Goal: Task Accomplishment & Management: Use online tool/utility

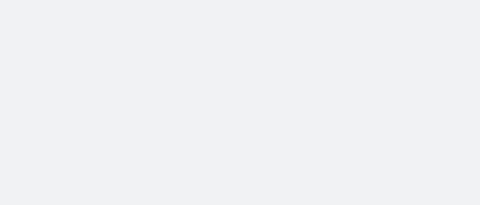
click at [373, 127] on body at bounding box center [240, 102] width 480 height 205
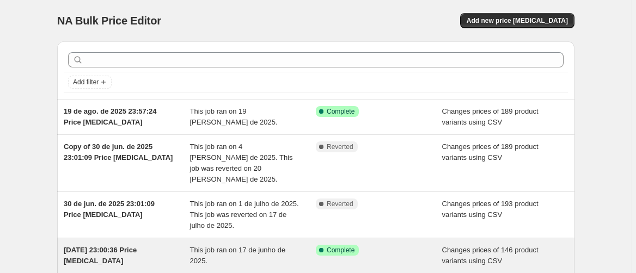
click at [183, 245] on div "17/06/2025, 23:00:36 Price change job" at bounding box center [127, 256] width 126 height 22
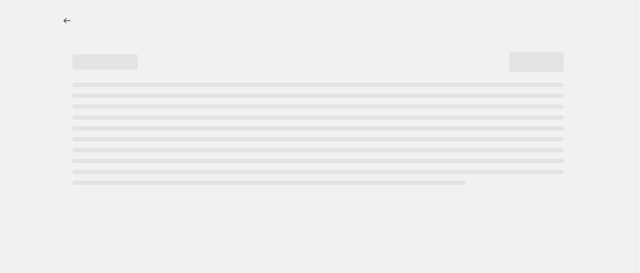
click at [152, 231] on div at bounding box center [317, 136] width 635 height 273
click at [295, 97] on div "Page loading" at bounding box center [317, 96] width 491 height 4
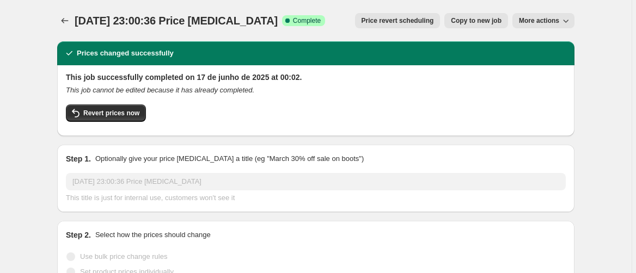
click at [93, 234] on div "Step 2. Select how the prices should change" at bounding box center [316, 235] width 500 height 11
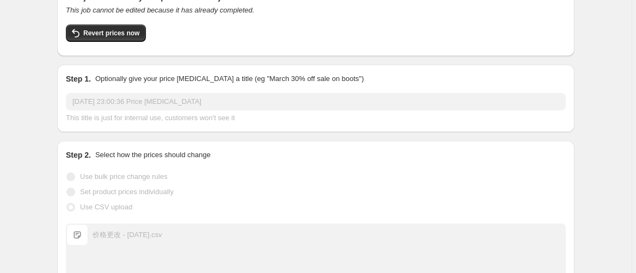
scroll to position [218, 0]
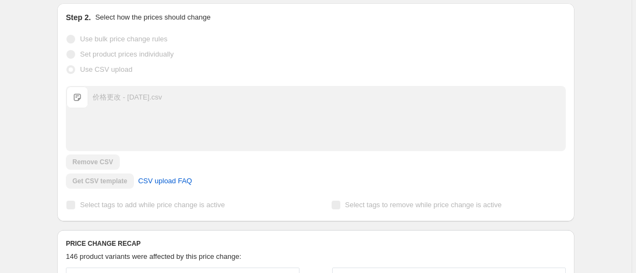
drag, startPoint x: 586, startPoint y: 130, endPoint x: 456, endPoint y: 148, distance: 130.8
click at [586, 130] on div "17/06/2025, 23:00:36 Price change job. This page is ready 17/06/2025, 23:00:36 …" at bounding box center [315, 272] width 543 height 980
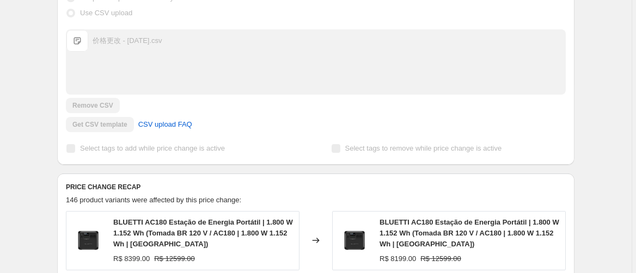
scroll to position [435, 0]
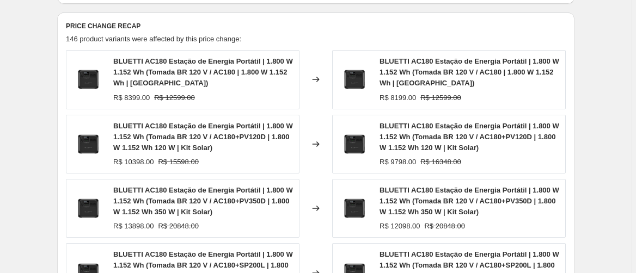
click at [41, 144] on div "17/06/2025, 23:00:36 Price change job. This page is ready 17/06/2025, 23:00:36 …" at bounding box center [315, 55] width 631 height 980
click at [547, 161] on div "R$ 9798.00 R$ 16348.00" at bounding box center [469, 162] width 180 height 11
click at [403, 35] on div "146 product variants were affected by this price change:" at bounding box center [316, 39] width 500 height 11
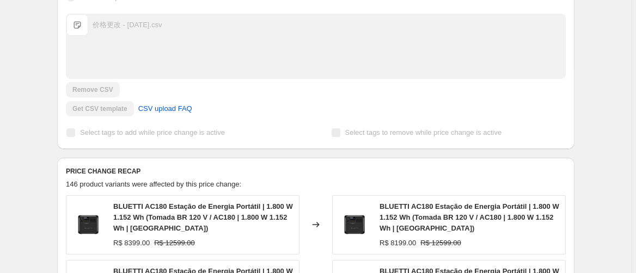
scroll to position [0, 0]
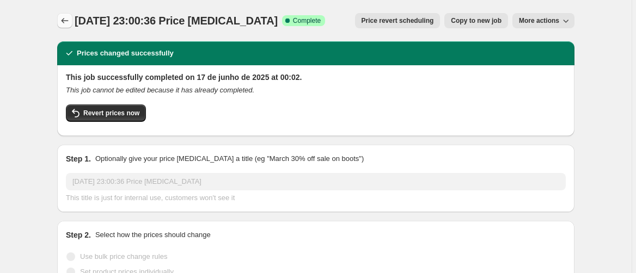
click at [72, 24] on button "Price change jobs" at bounding box center [64, 20] width 15 height 15
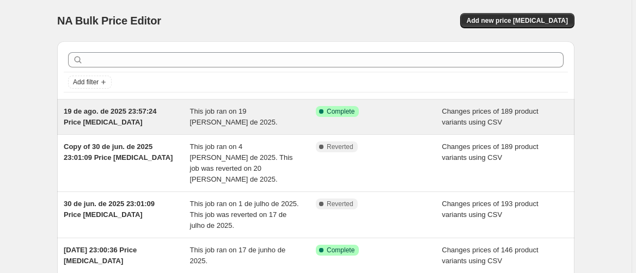
click at [219, 108] on span "This job ran on 19 de agosto de 2025." at bounding box center [234, 116] width 88 height 19
click at [138, 115] on div "19 de ago. de 2025 23:57:24 Price change job" at bounding box center [127, 117] width 126 height 22
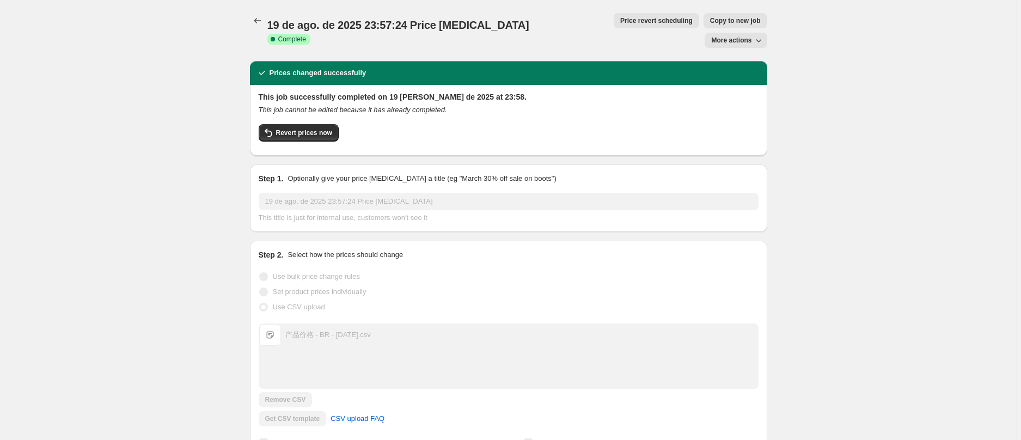
drag, startPoint x: 298, startPoint y: 6, endPoint x: 229, endPoint y: 105, distance: 120.4
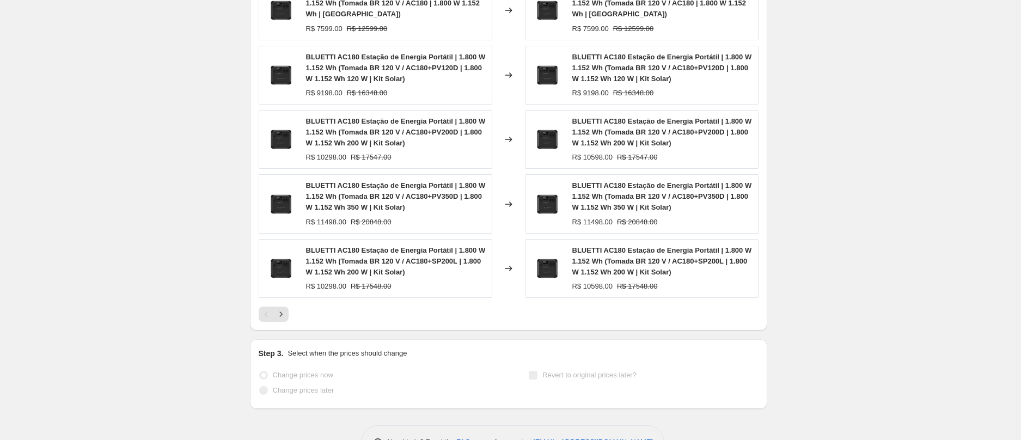
scroll to position [541, 0]
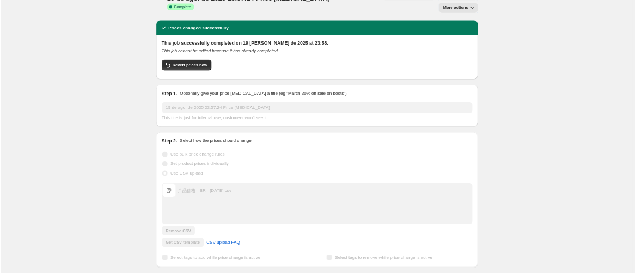
scroll to position [0, 0]
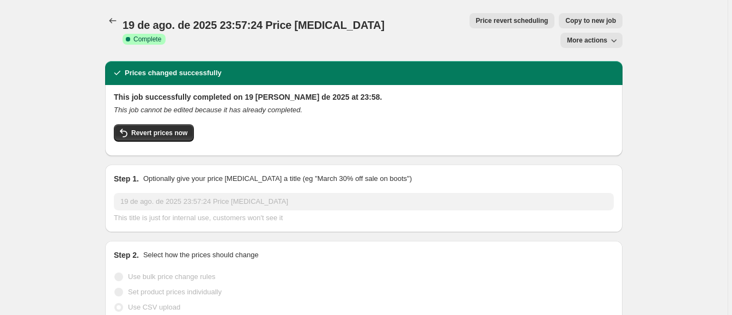
drag, startPoint x: 413, startPoint y: 3, endPoint x: 52, endPoint y: 49, distance: 363.8
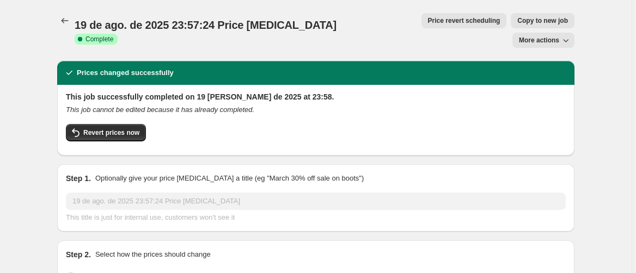
drag, startPoint x: 346, startPoint y: 0, endPoint x: 28, endPoint y: 68, distance: 325.1
drag, startPoint x: 20, startPoint y: 24, endPoint x: 42, endPoint y: 18, distance: 23.3
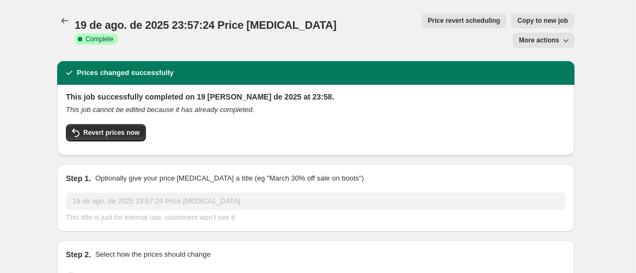
click at [68, 18] on icon "Price change jobs" at bounding box center [64, 20] width 11 height 11
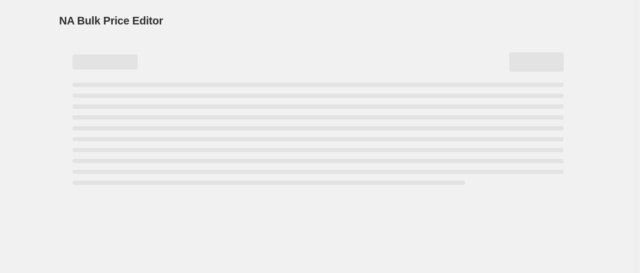
click at [371, 10] on div "NA Bulk Price Editor. This page is ready NA Bulk Price Editor" at bounding box center [317, 20] width 517 height 41
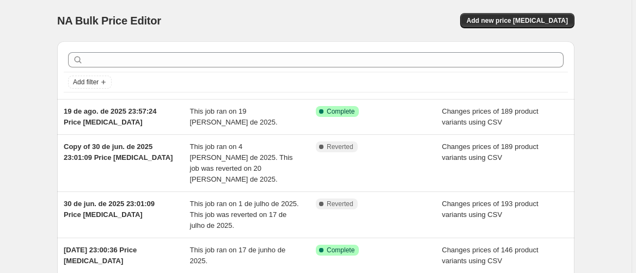
click at [299, 18] on div "NA Bulk Price Editor" at bounding box center [181, 20] width 249 height 15
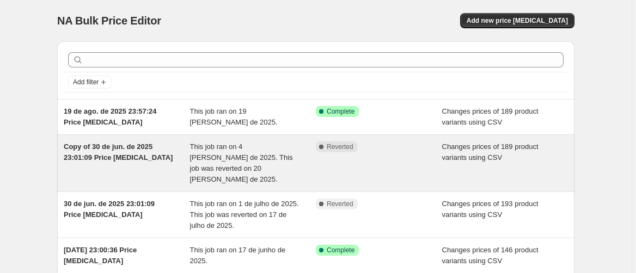
click at [112, 154] on span "Copy of 30 de jun. de 2025 23:01:09 Price change job" at bounding box center [118, 152] width 109 height 19
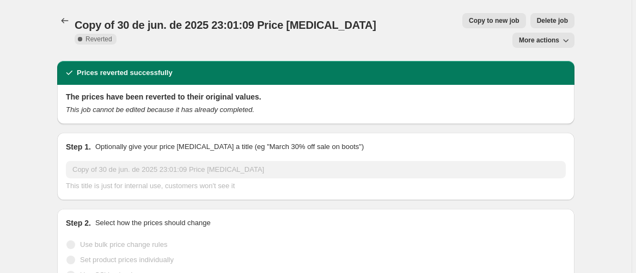
click at [537, 18] on span "Delete job" at bounding box center [552, 20] width 31 height 9
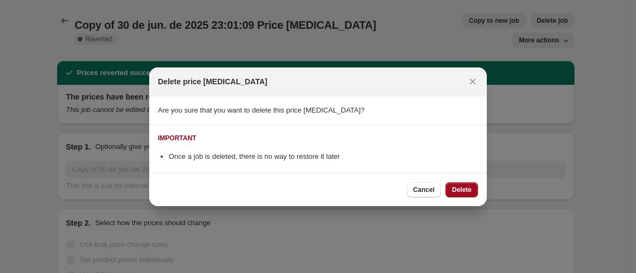
click at [467, 186] on span "Delete" at bounding box center [462, 190] width 20 height 9
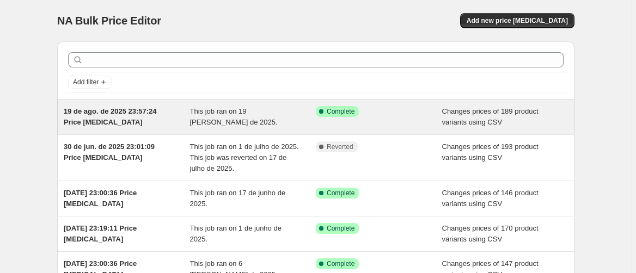
click at [159, 118] on div "19 de ago. de 2025 23:57:24 Price change job" at bounding box center [127, 117] width 126 height 22
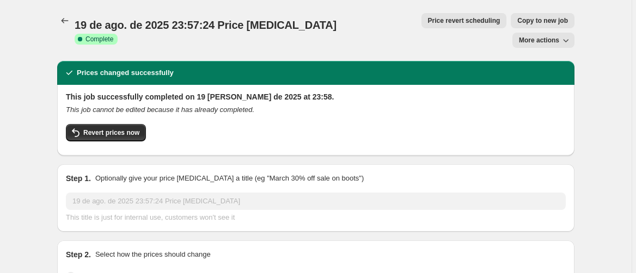
click at [517, 22] on span "Copy to new job" at bounding box center [542, 20] width 51 height 9
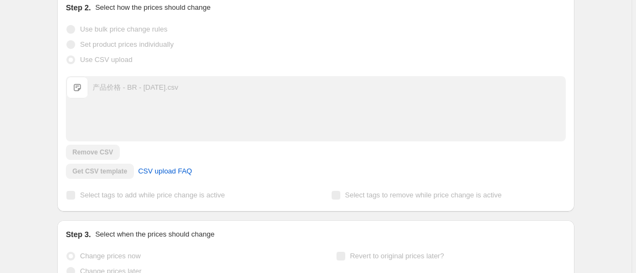
scroll to position [72, 0]
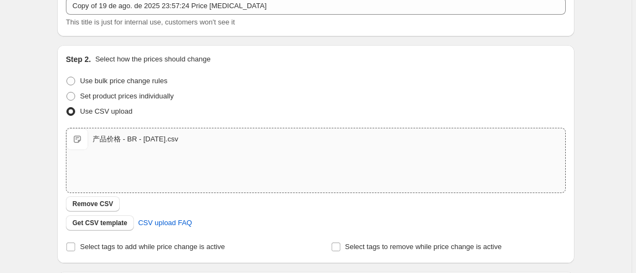
click at [126, 139] on div "产品价格 - BR - 2025-08-20.csv" at bounding box center [135, 139] width 85 height 11
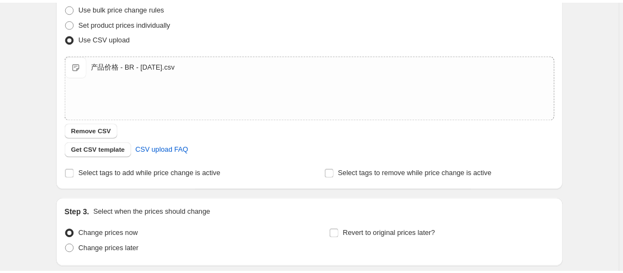
scroll to position [0, 0]
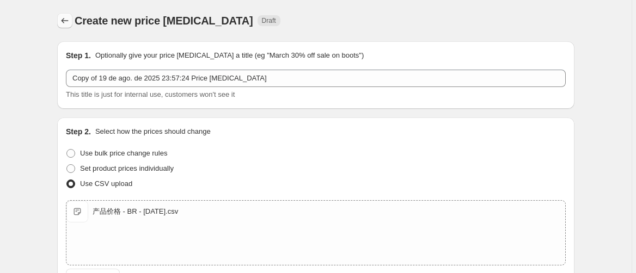
click at [66, 16] on icon "Price change jobs" at bounding box center [64, 20] width 11 height 11
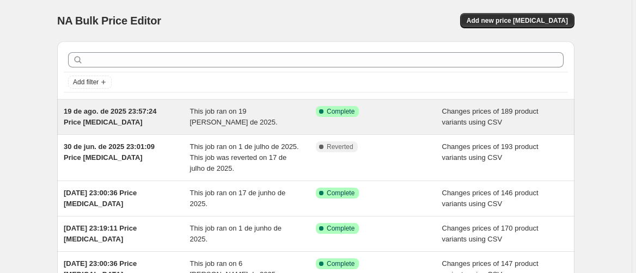
click at [98, 116] on div "19 de ago. de 2025 23:57:24 Price [MEDICAL_DATA]" at bounding box center [127, 117] width 126 height 22
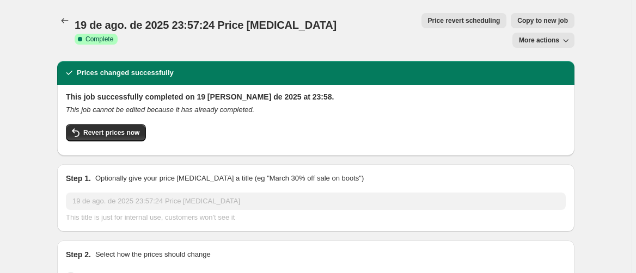
click at [531, 36] on span "More actions" at bounding box center [539, 40] width 40 height 9
click at [557, 44] on span "Export Recap CSV" at bounding box center [552, 43] width 59 height 8
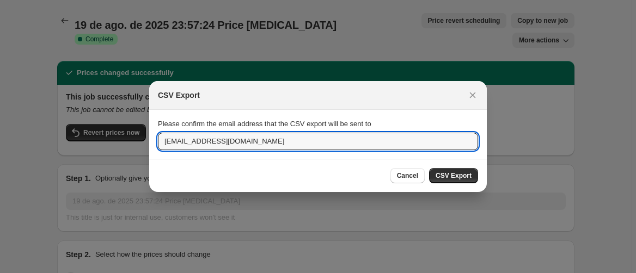
drag, startPoint x: 303, startPoint y: 139, endPoint x: -5, endPoint y: 138, distance: 308.1
click at [0, 138] on html "Home Settings Plans Skip to content 19 de ago. de 2025 23:57:24 Price change jo…" at bounding box center [318, 136] width 636 height 273
type input "yuzhuo.dong@bluetti.com"
click at [458, 170] on button "CSV Export" at bounding box center [453, 175] width 49 height 15
